Goal: Complete application form

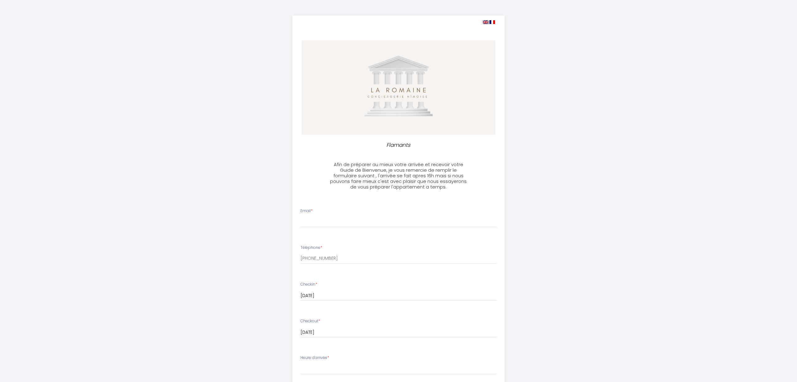
select select
type input "[EMAIL_ADDRESS][DOMAIN_NAME]"
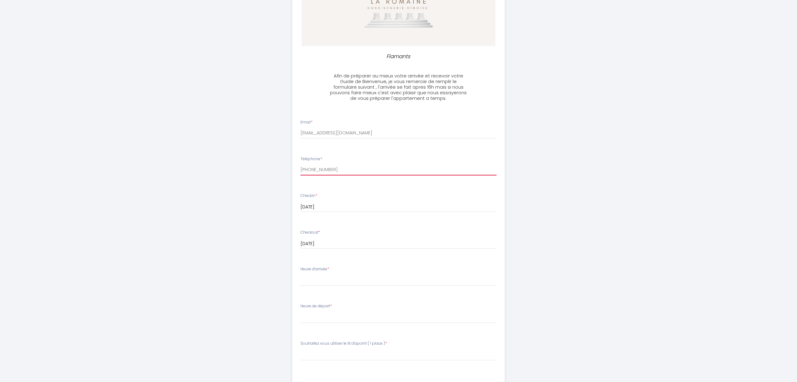
scroll to position [91, 0]
select select "18:00"
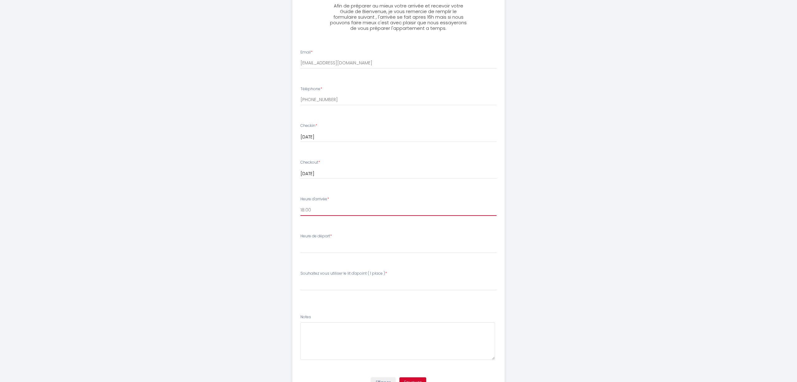
scroll to position [163, 0]
select select "07:00"
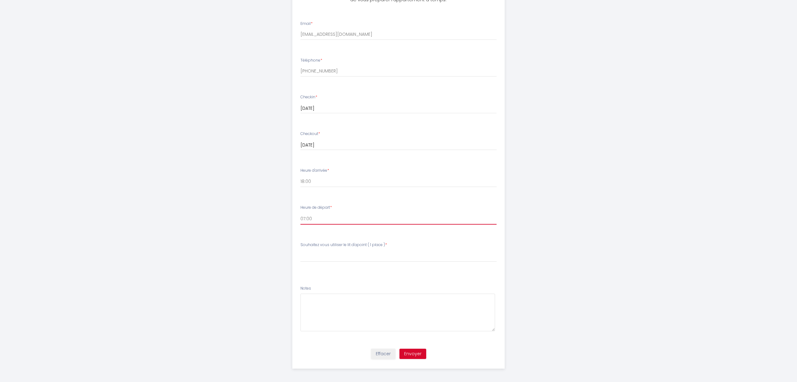
scroll to position [187, 0]
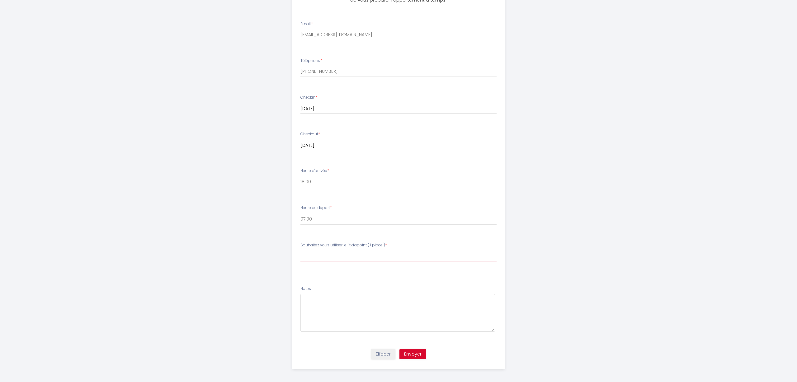
select select "non"
click at [414, 352] on button "Envoyer" at bounding box center [412, 354] width 27 height 11
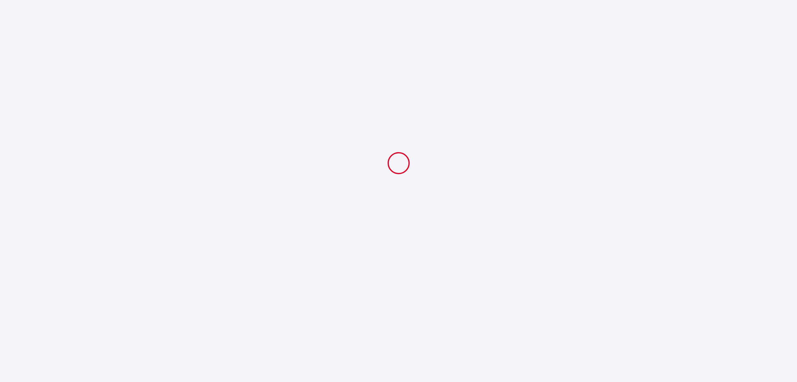
select select "18:00"
select select "07:00"
select select "non"
